Goal: Browse casually: Explore the website without a specific task or goal

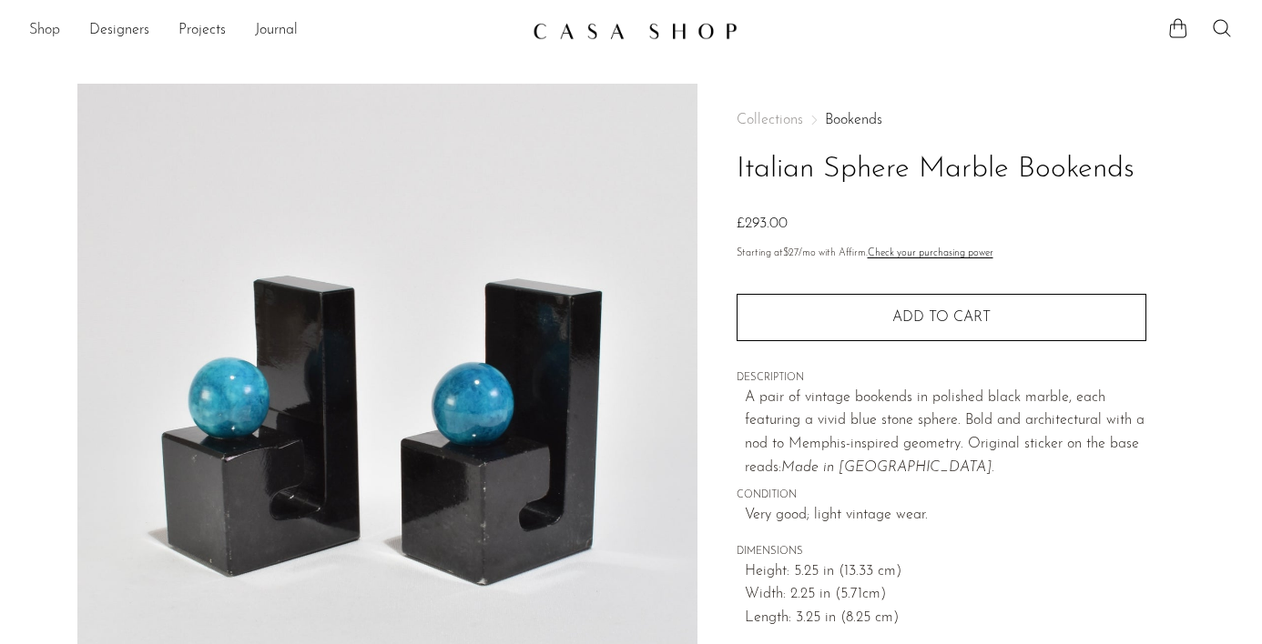
click at [42, 36] on link "Shop" at bounding box center [44, 31] width 31 height 24
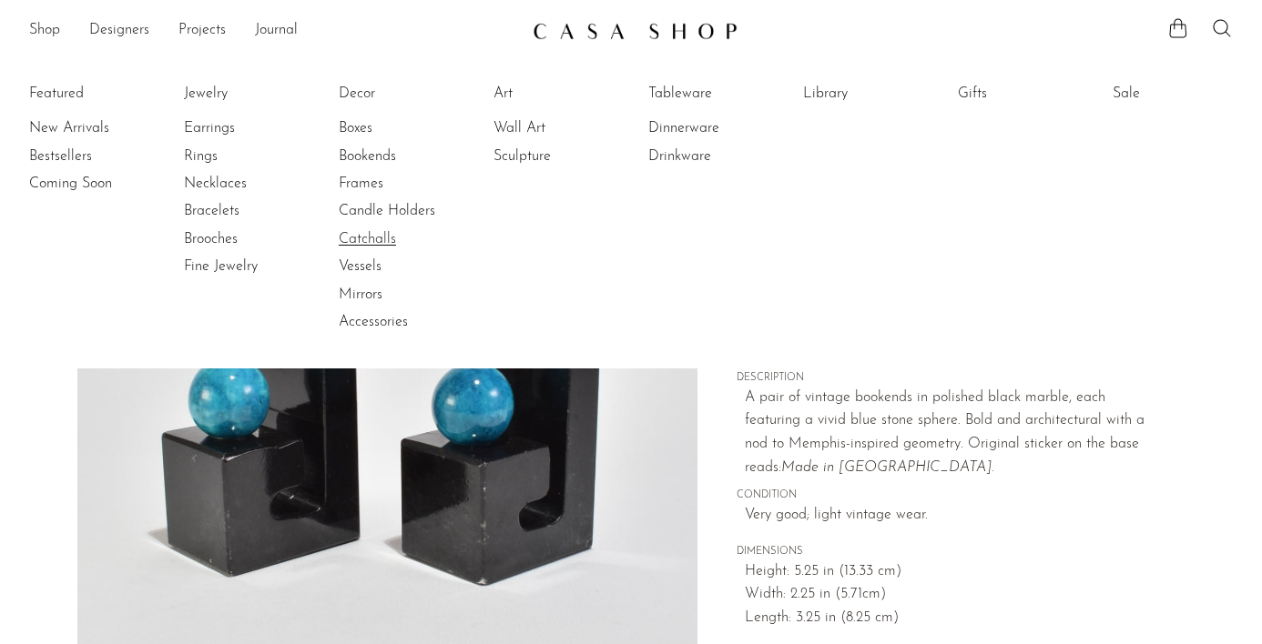
click at [370, 248] on link "Catchalls" at bounding box center [407, 239] width 137 height 20
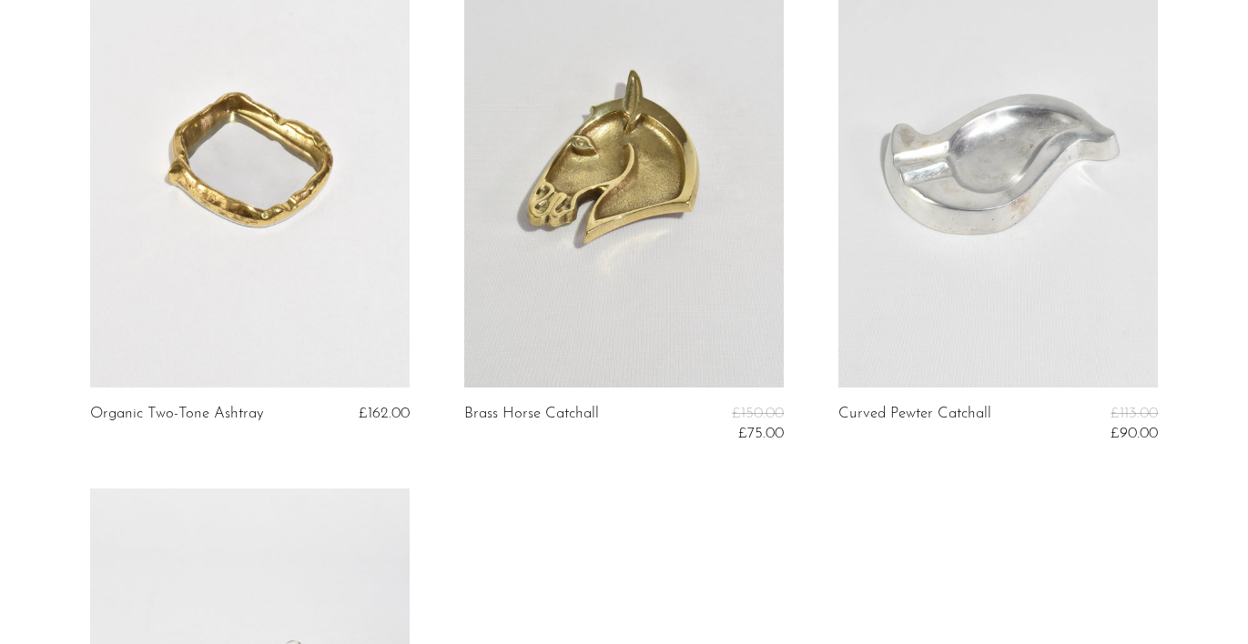
scroll to position [1252, 0]
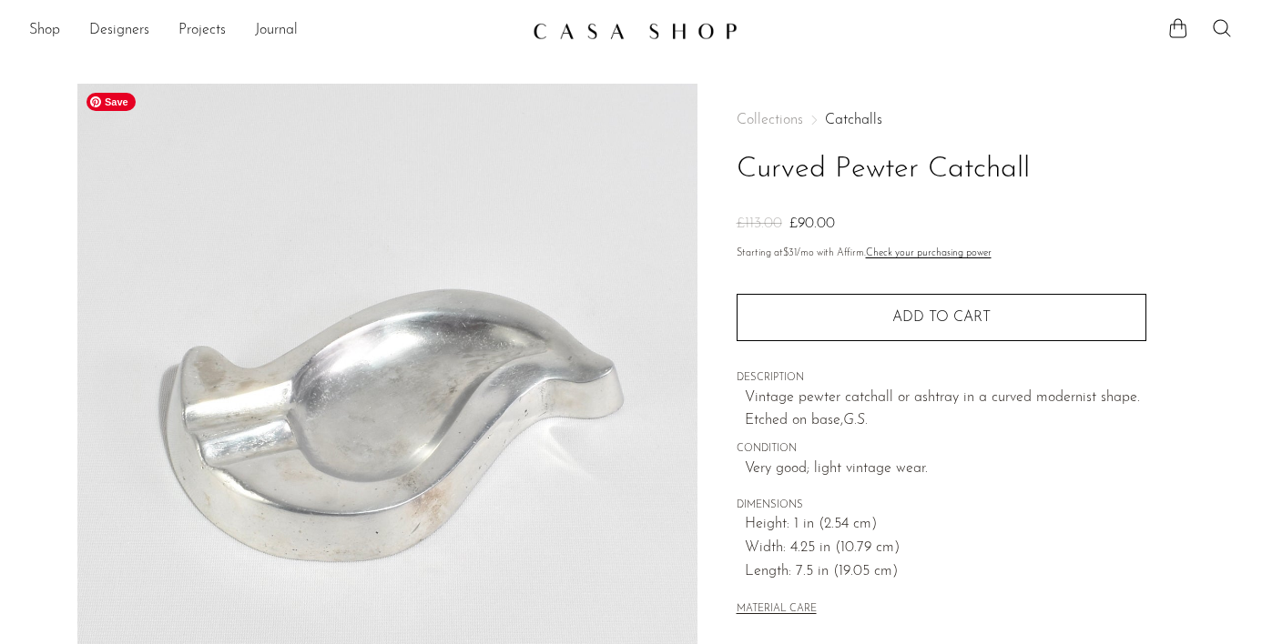
click at [315, 114] on img at bounding box center [387, 425] width 620 height 683
click at [46, 27] on link "Shop" at bounding box center [44, 31] width 31 height 24
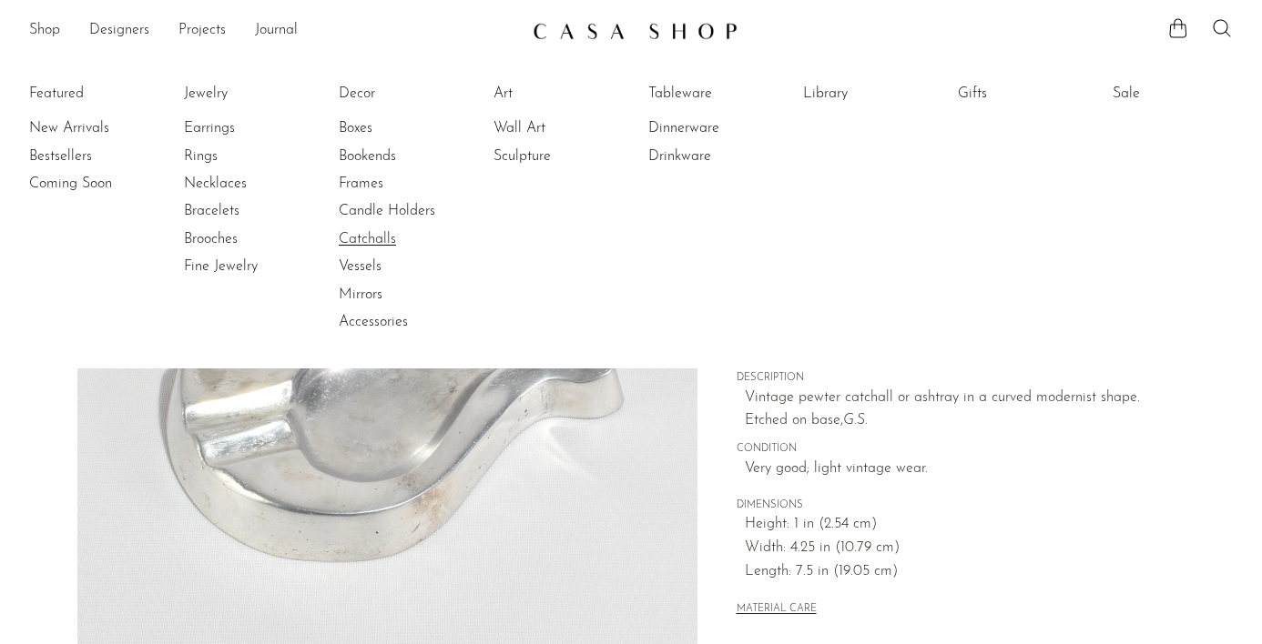
click at [385, 229] on link "Catchalls" at bounding box center [407, 239] width 137 height 20
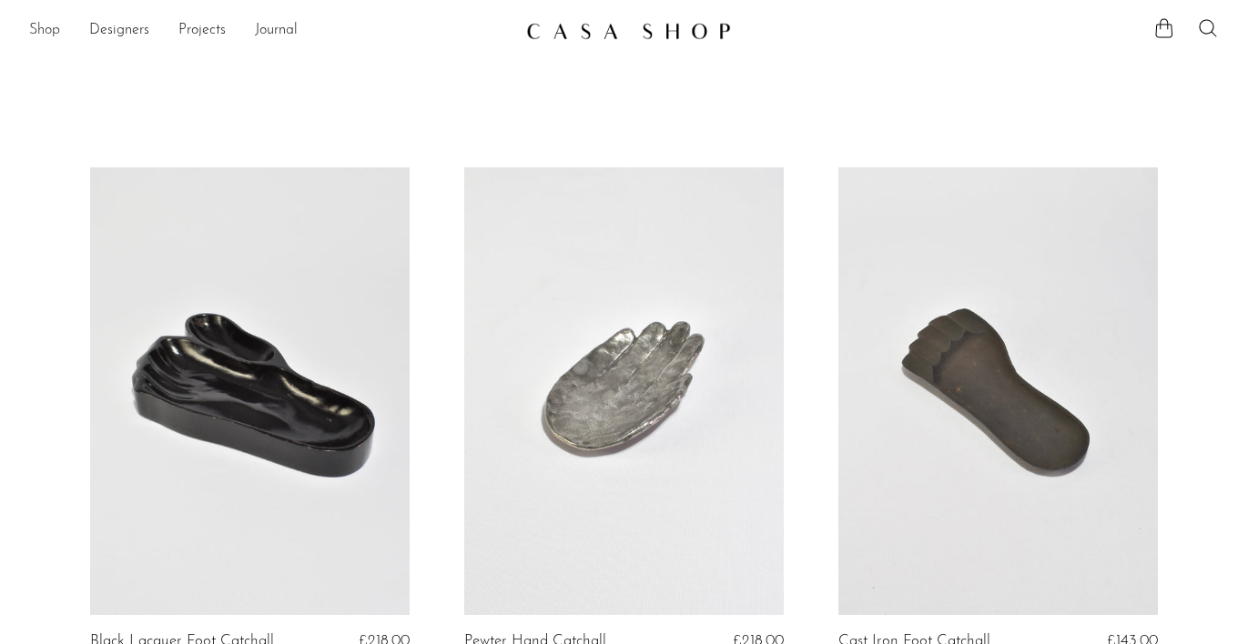
click at [55, 28] on link "Shop" at bounding box center [44, 31] width 31 height 24
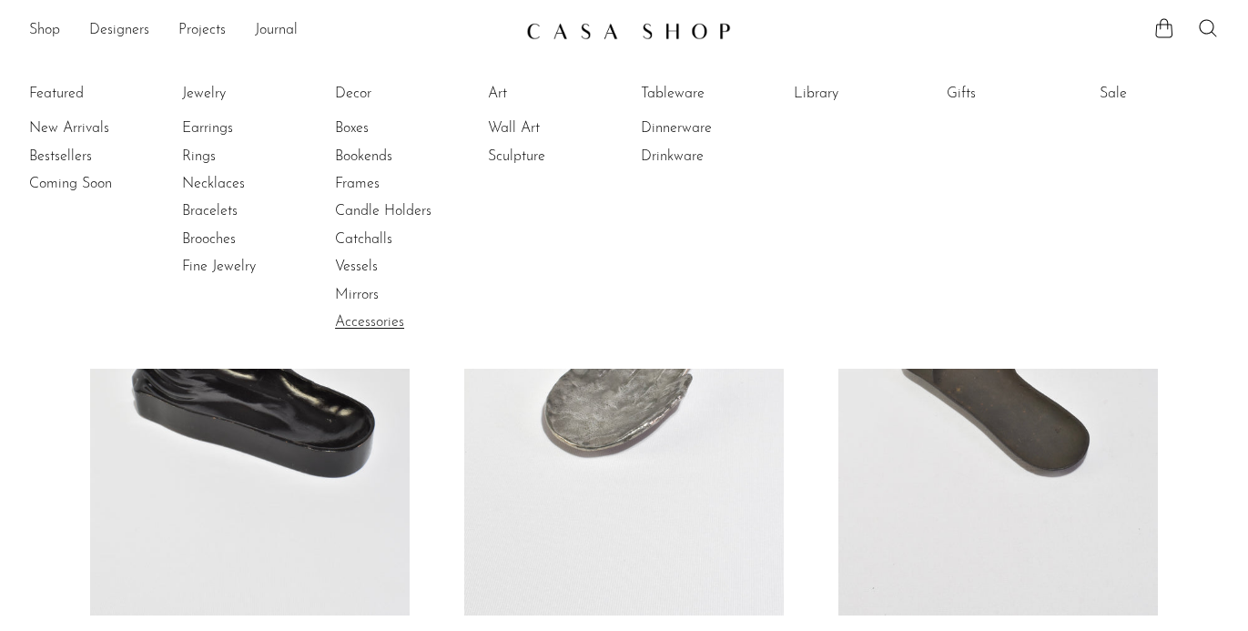
click at [371, 324] on link "Accessories" at bounding box center [403, 322] width 137 height 20
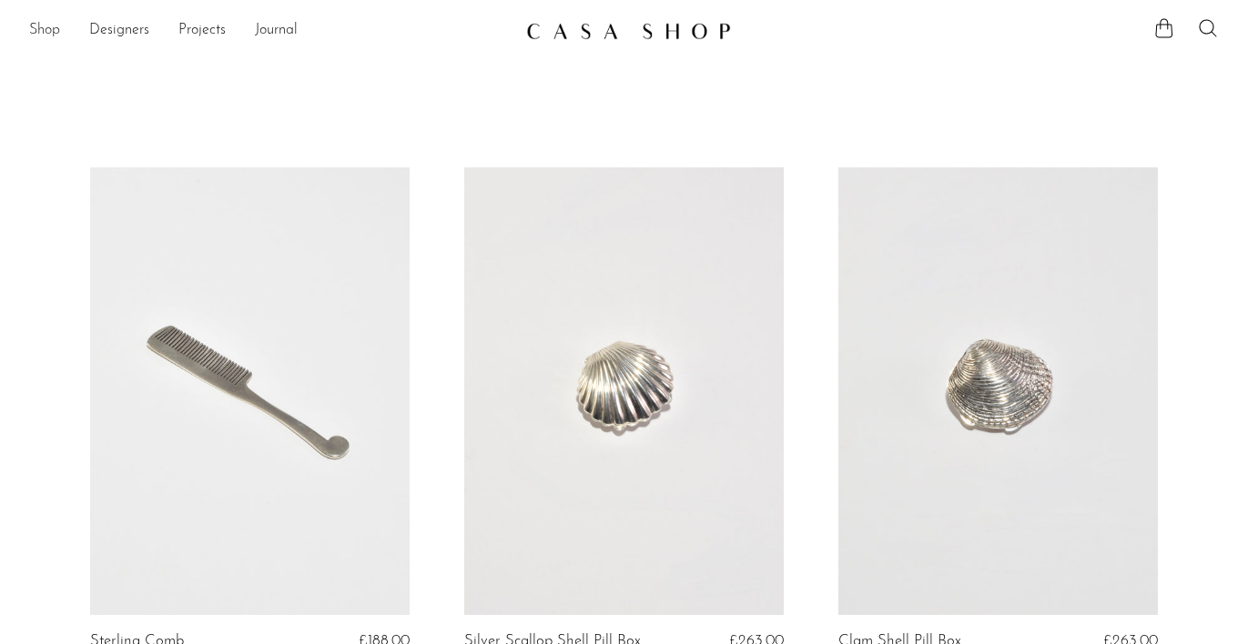
click at [51, 36] on link "Shop" at bounding box center [44, 31] width 31 height 24
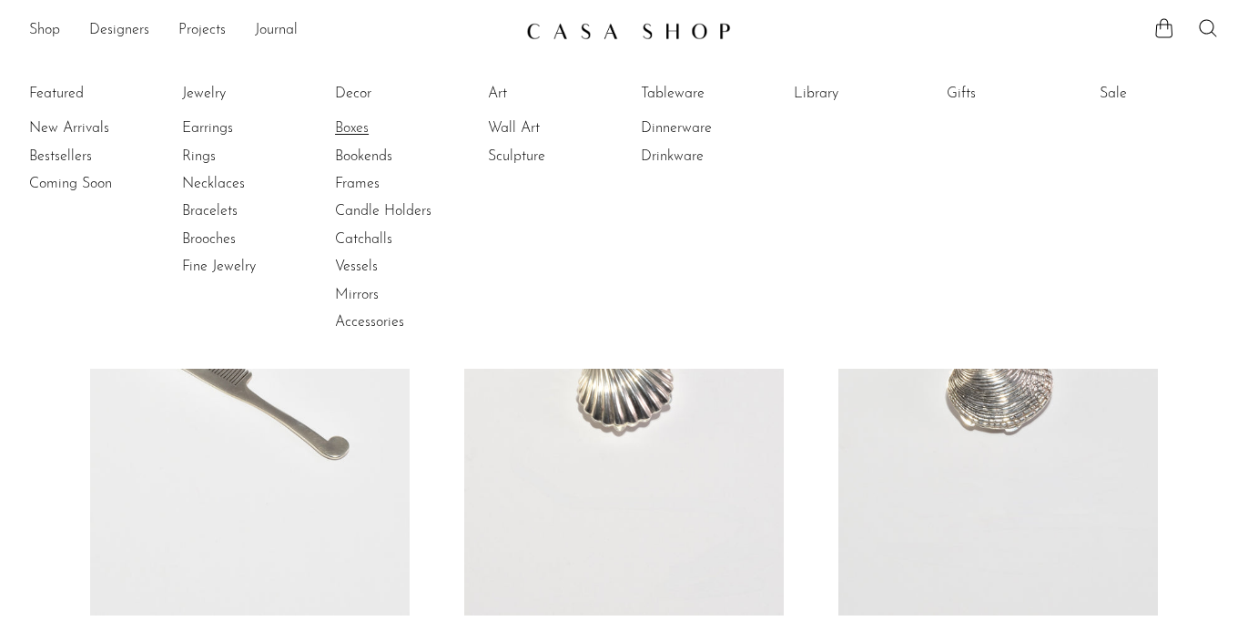
click at [370, 130] on link "Boxes" at bounding box center [403, 128] width 137 height 20
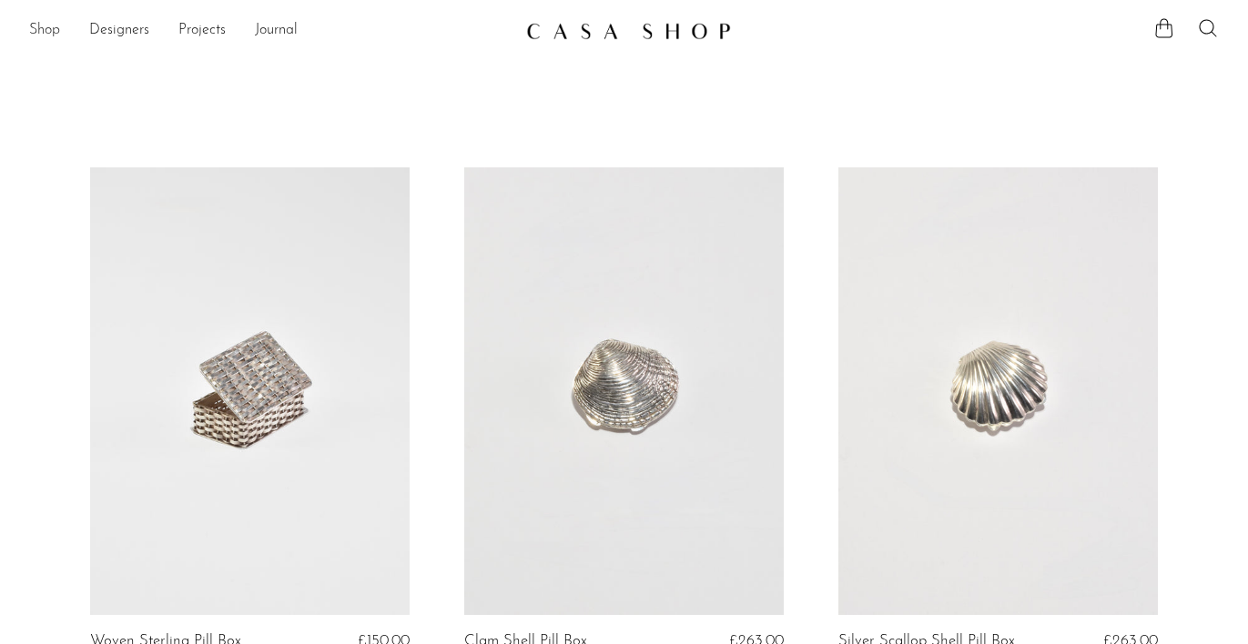
click at [46, 35] on link "Shop" at bounding box center [44, 31] width 31 height 24
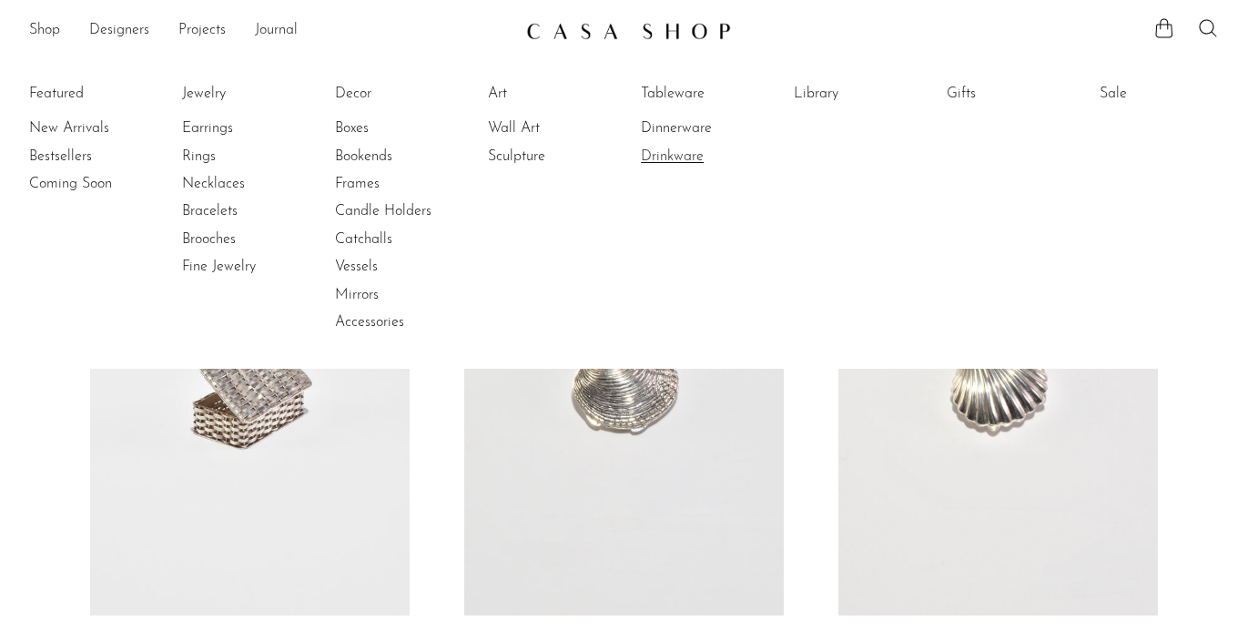
click at [676, 149] on link "Drinkware" at bounding box center [709, 157] width 137 height 20
